Goal: Transaction & Acquisition: Subscribe to service/newsletter

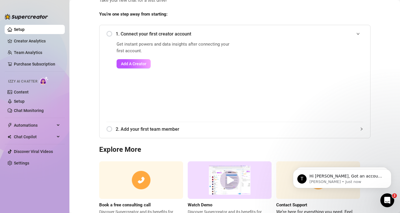
click at [109, 34] on div "1. Connect your first creator account" at bounding box center [234, 34] width 257 height 14
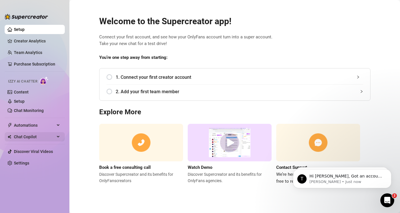
click at [34, 134] on span "Chat Copilot" at bounding box center [34, 136] width 41 height 9
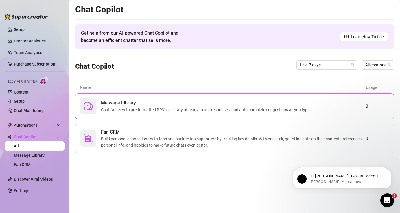
click at [91, 110] on icon "comment" at bounding box center [88, 106] width 9 height 9
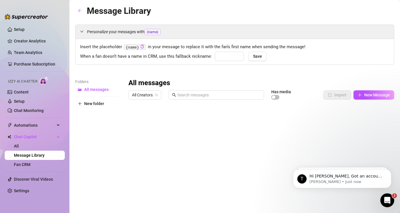
type input "babe"
click at [383, 96] on span "New Message" at bounding box center [377, 95] width 26 height 5
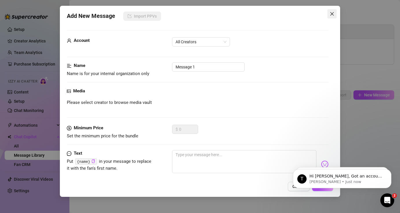
click at [332, 17] on button "Close" at bounding box center [331, 13] width 9 height 9
